Goal: Task Accomplishment & Management: Manage account settings

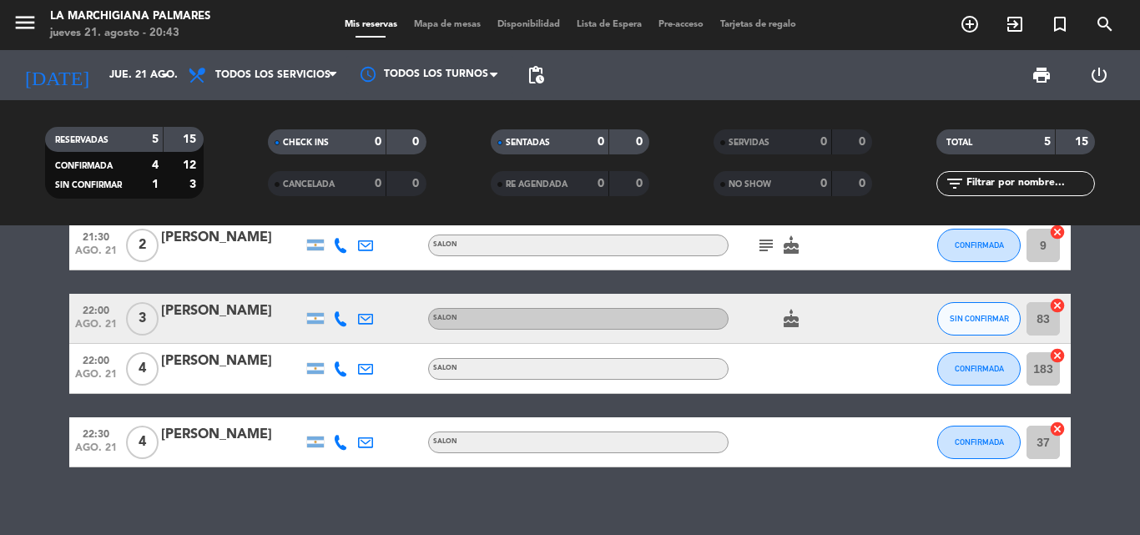
scroll to position [129, 0]
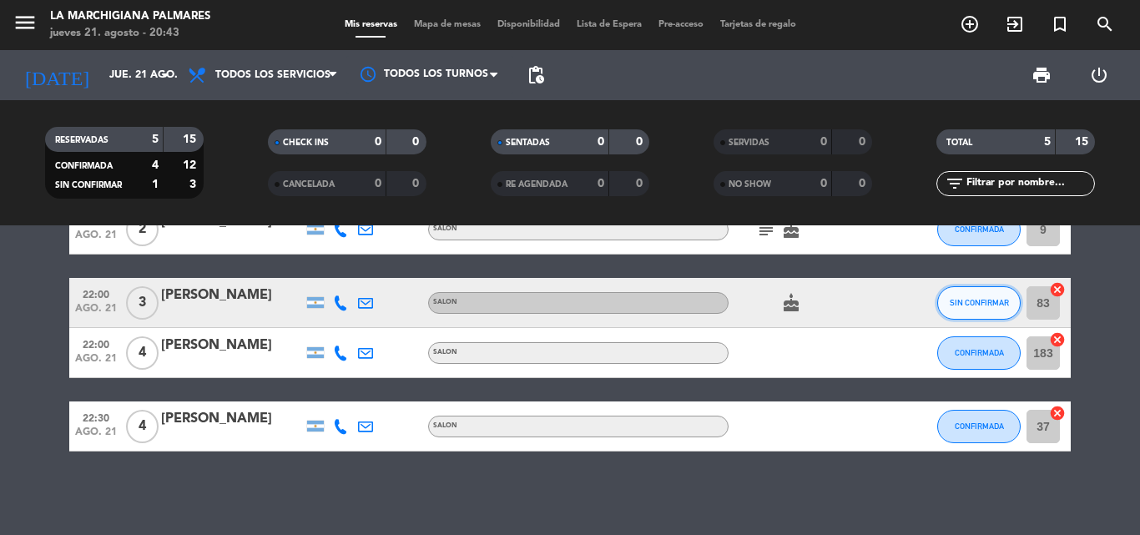
click at [988, 296] on button "SIN CONFIRMAR" at bounding box center [978, 302] width 83 height 33
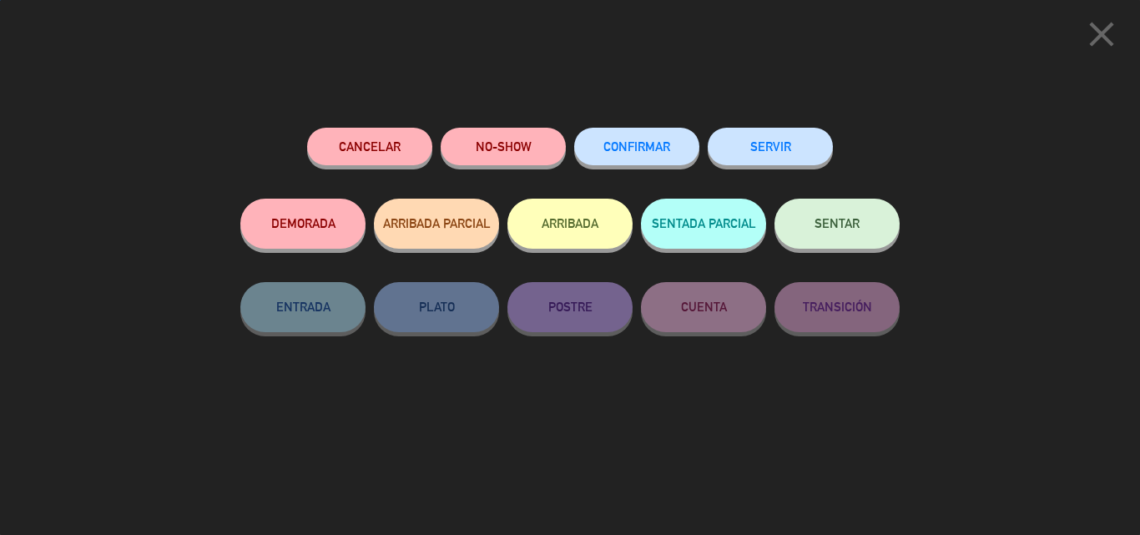
click at [988, 296] on div "close Cancelar NO-SHOW CONFIRMAR SERVIR DEMORADA ARRIBADA PARCIAL ARRIBADA SENT…" at bounding box center [570, 267] width 1140 height 535
click at [644, 150] on span "CONFIRMAR" at bounding box center [636, 146] width 67 height 14
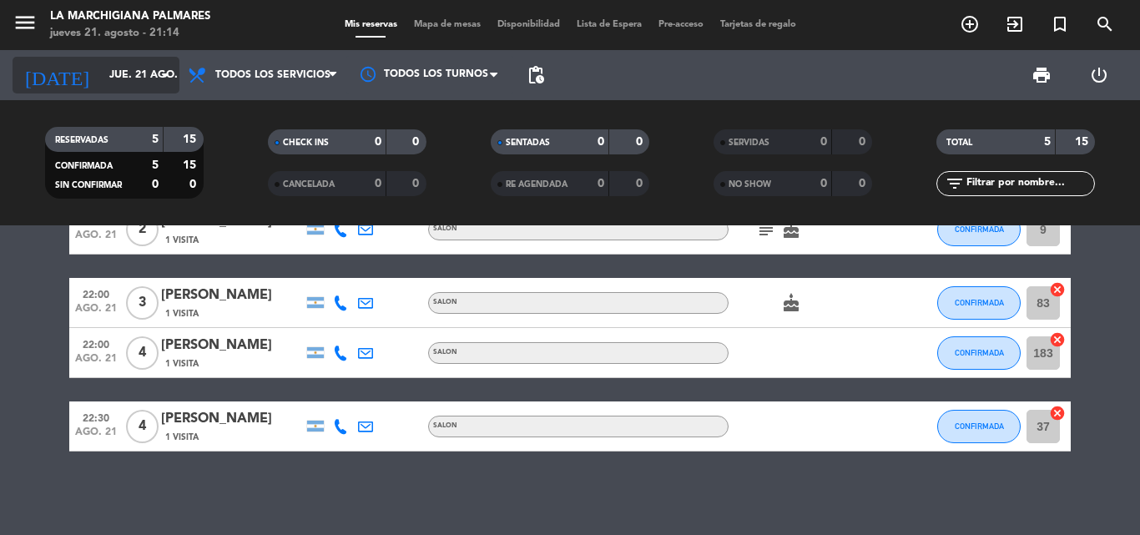
click at [154, 80] on input "jue. 21 ago." at bounding box center [171, 75] width 141 height 28
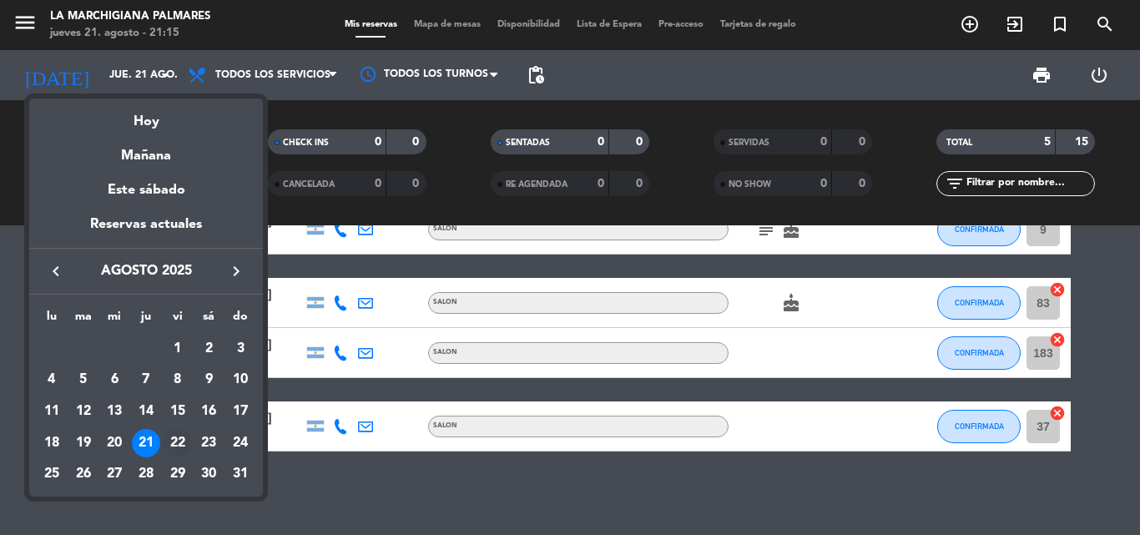
click at [169, 430] on td "22" at bounding box center [178, 443] width 32 height 32
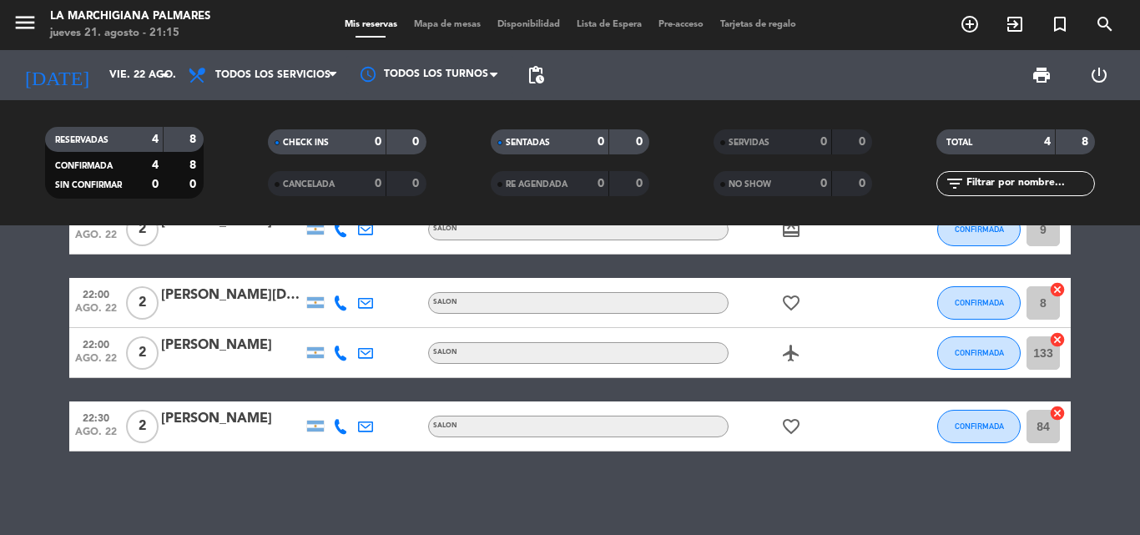
scroll to position [0, 0]
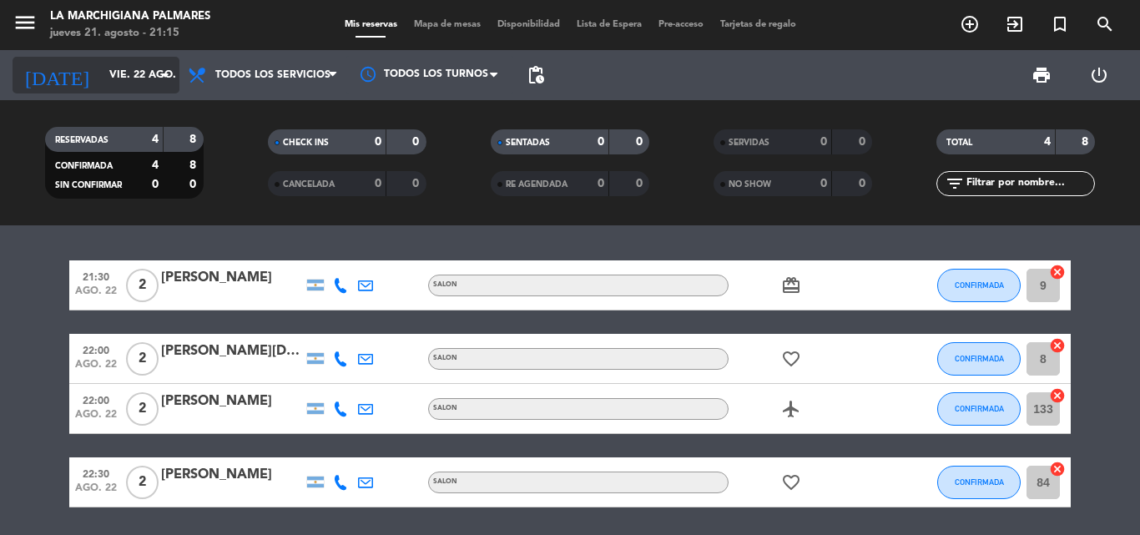
click at [158, 71] on icon "arrow_drop_down" at bounding box center [165, 75] width 20 height 20
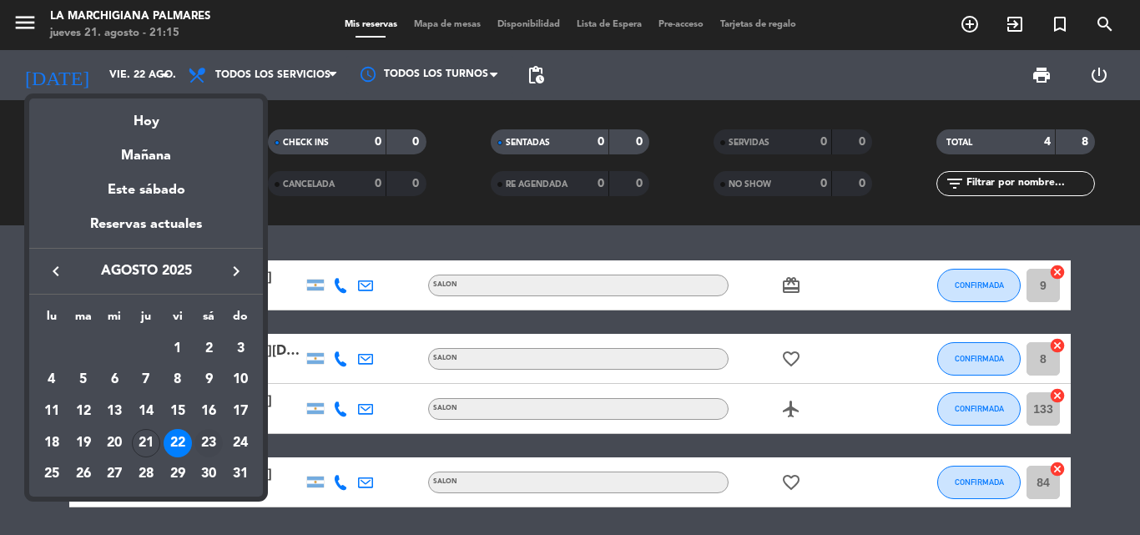
click at [215, 452] on div "23" at bounding box center [208, 443] width 28 height 28
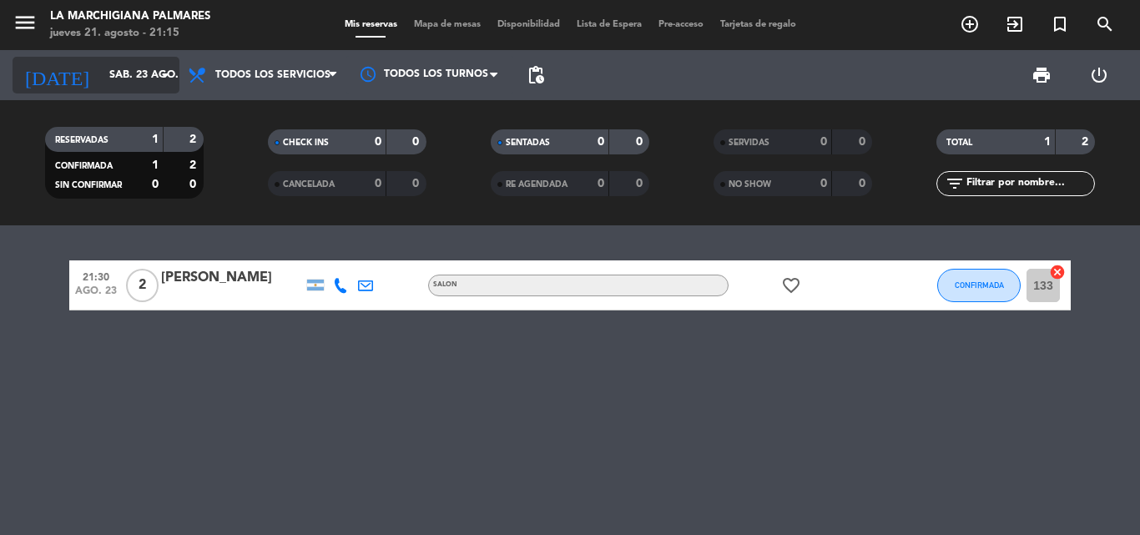
click at [161, 81] on icon "arrow_drop_down" at bounding box center [165, 75] width 20 height 20
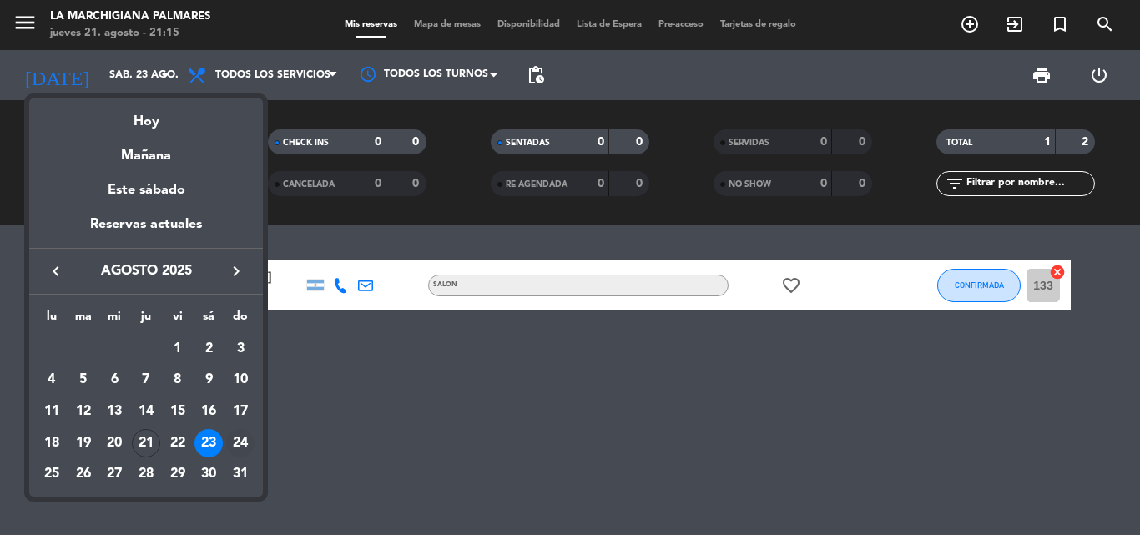
click at [248, 442] on div "24" at bounding box center [240, 443] width 28 height 28
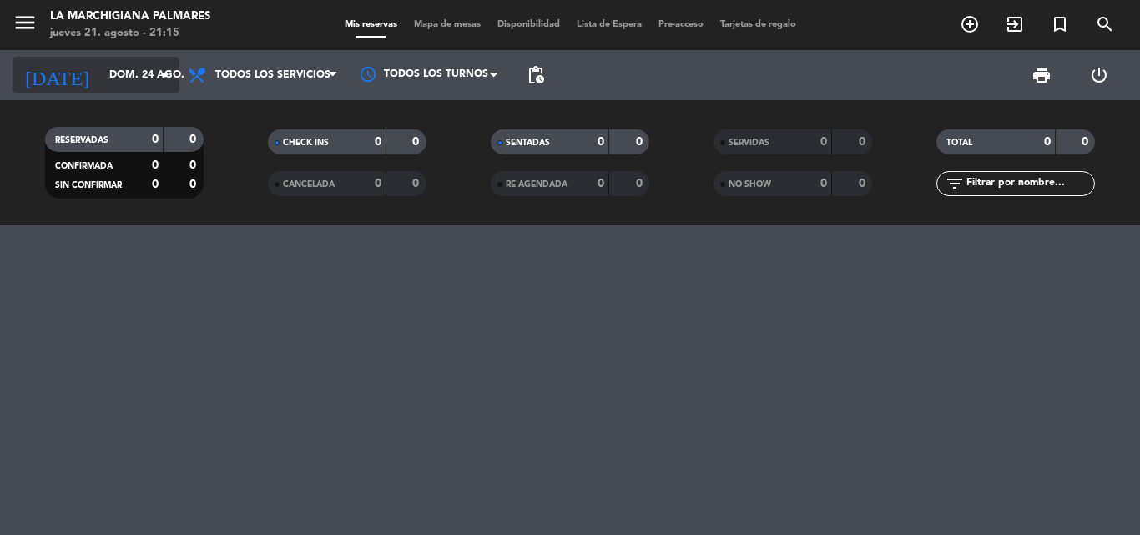
click at [142, 69] on input "dom. 24 ago." at bounding box center [171, 75] width 141 height 28
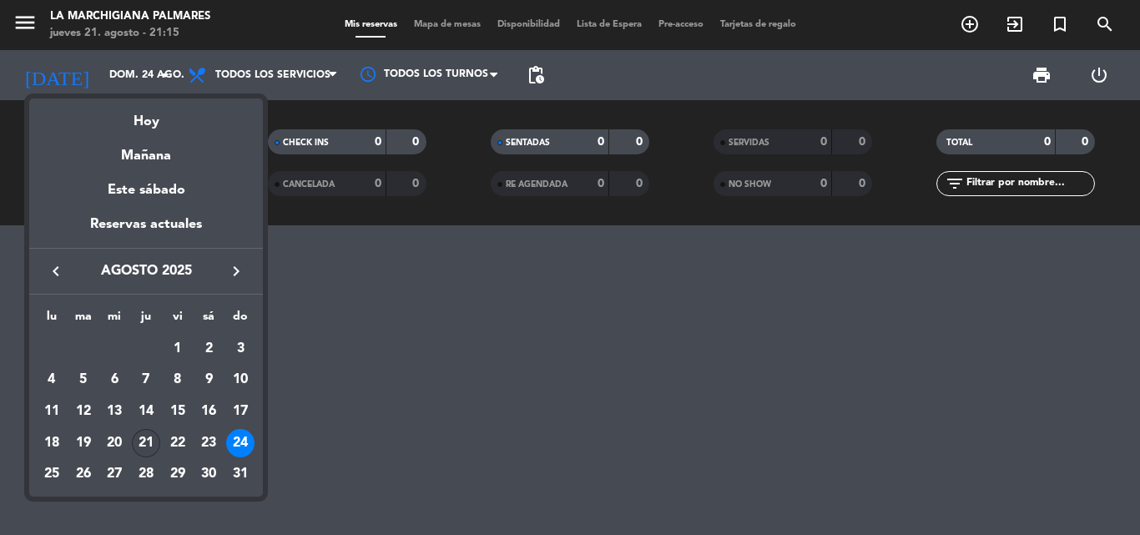
click at [142, 434] on div "21" at bounding box center [146, 443] width 28 height 28
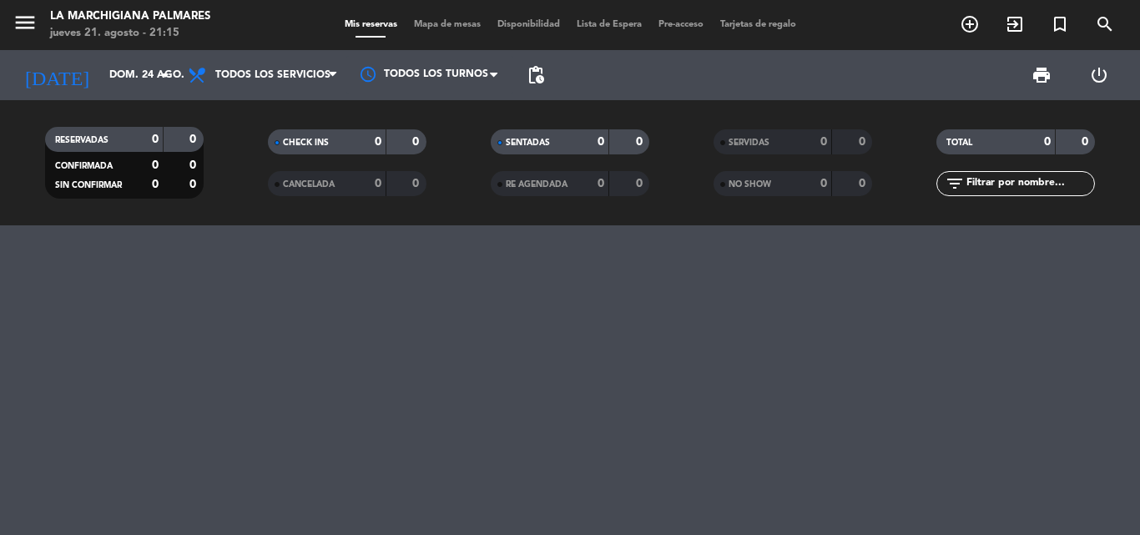
type input "jue. 21 ago."
